Goal: Navigation & Orientation: Find specific page/section

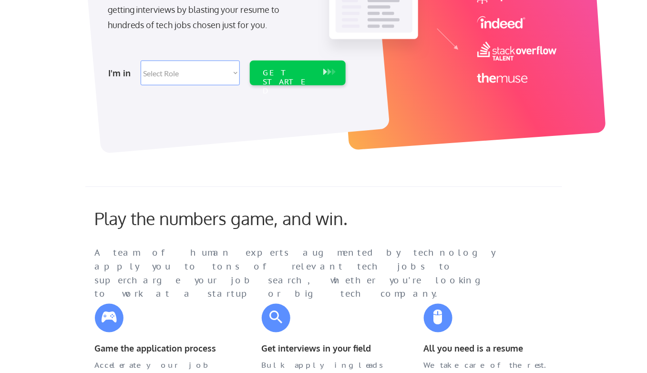
scroll to position [238, 0]
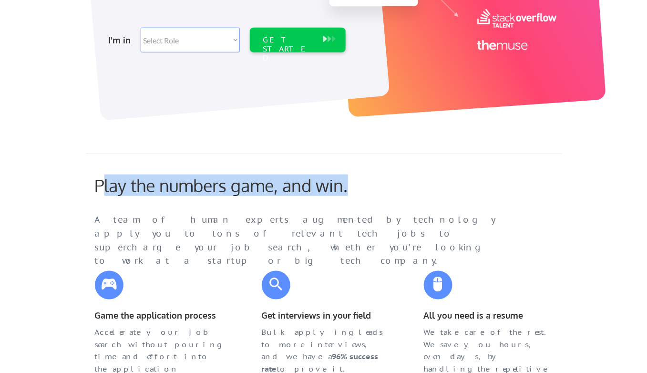
drag, startPoint x: 100, startPoint y: 188, endPoint x: 273, endPoint y: 186, distance: 173.0
click at [359, 182] on div "Play the numbers game, and win." at bounding box center [242, 185] width 295 height 20
click at [169, 190] on div "Play the numbers game, and win." at bounding box center [242, 185] width 295 height 20
drag, startPoint x: 91, startPoint y: 177, endPoint x: 352, endPoint y: 186, distance: 261.3
click at [352, 186] on div "Play the numbers game, and win." at bounding box center [242, 189] width 315 height 29
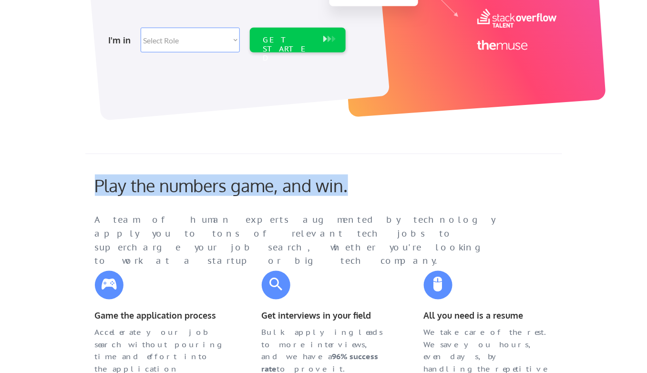
copy div "Play the numbers game, and win."
click at [303, 186] on div "Play the numbers game, and win." at bounding box center [242, 185] width 295 height 20
drag, startPoint x: 355, startPoint y: 181, endPoint x: 75, endPoint y: 175, distance: 279.4
copy div "Play the numbers game, and win."
